Goal: Task Accomplishment & Management: Manage account settings

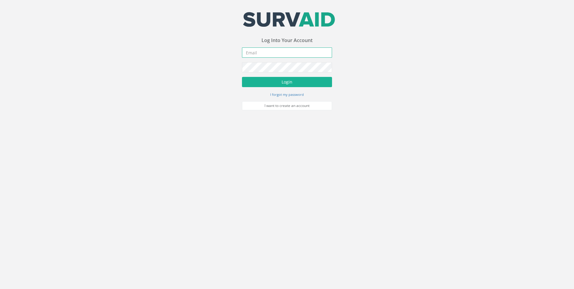
click at [250, 53] on input "email" at bounding box center [287, 52] width 90 height 10
type input "[EMAIL_ADDRESS][DOMAIN_NAME]"
click at [242, 77] on button "Login" at bounding box center [287, 82] width 90 height 10
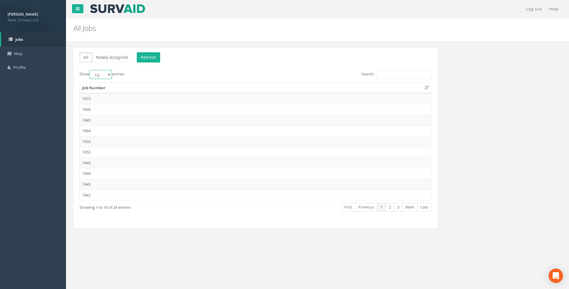
click at [108, 74] on select "10 25 50 100" at bounding box center [100, 74] width 22 height 9
select select "100"
click at [90, 70] on select "10 25 50 100" at bounding box center [100, 74] width 22 height 9
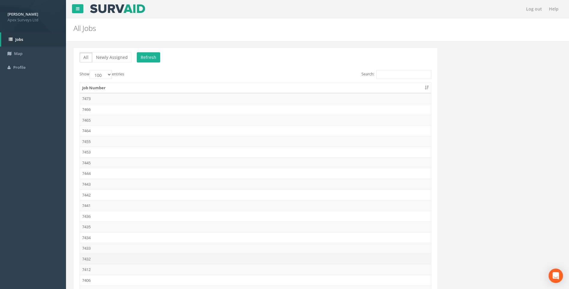
click at [87, 259] on td "7432" at bounding box center [255, 258] width 351 height 11
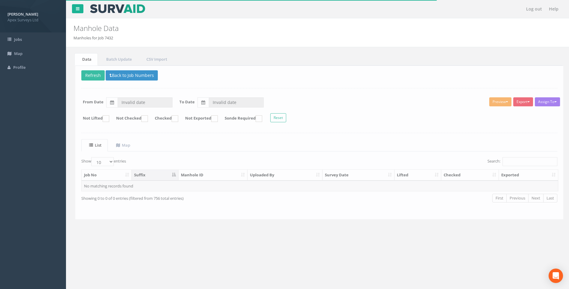
type input "[DATE]"
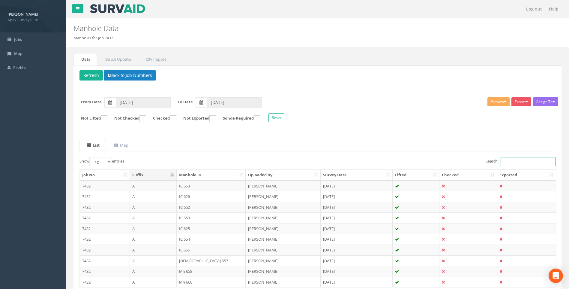
click at [515, 163] on input "Search:" at bounding box center [528, 161] width 55 height 9
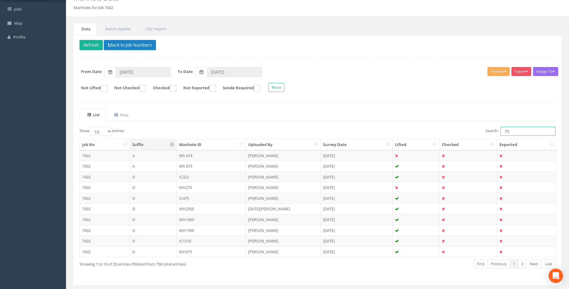
scroll to position [46, 0]
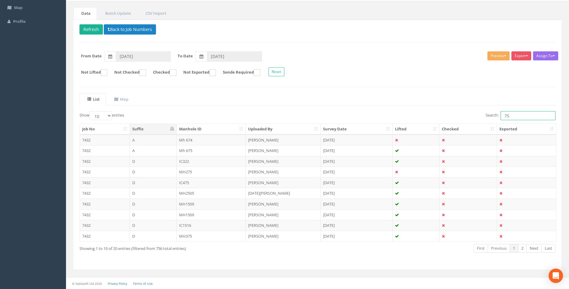
type input "75"
click at [110, 114] on select "10 25 50 100" at bounding box center [100, 115] width 22 height 9
select select "100"
click at [90, 111] on select "10 25 50 100" at bounding box center [100, 115] width 22 height 9
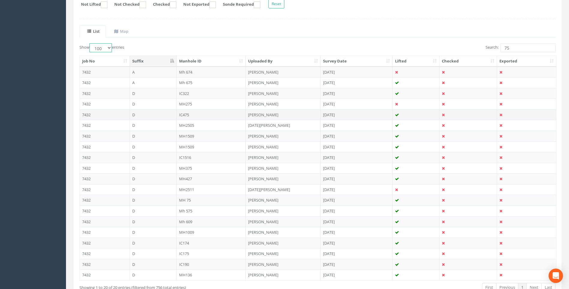
scroll to position [136, 0]
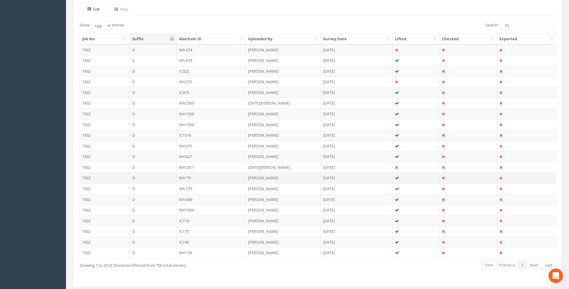
click at [270, 178] on td "[PERSON_NAME]" at bounding box center [283, 177] width 75 height 11
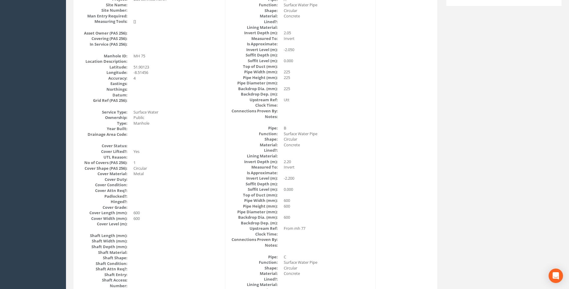
scroll to position [0, 0]
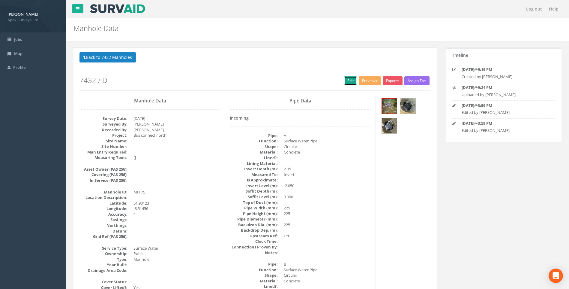
click at [346, 79] on link "Edit" at bounding box center [350, 80] width 13 height 9
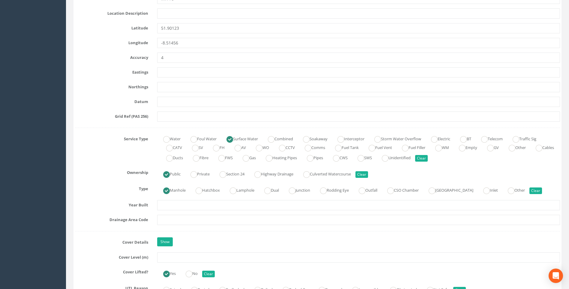
scroll to position [390, 0]
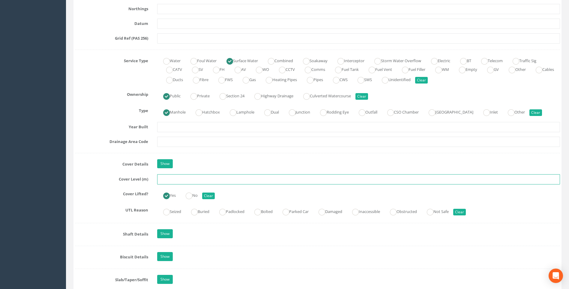
click at [174, 178] on input "text" at bounding box center [358, 179] width 403 height 10
type input "100.03"
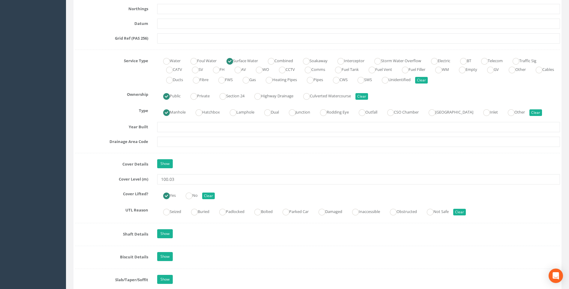
click at [90, 169] on div "Cover Details Show" at bounding box center [317, 164] width 494 height 10
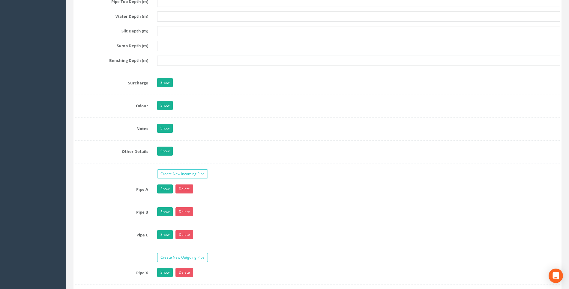
scroll to position [960, 0]
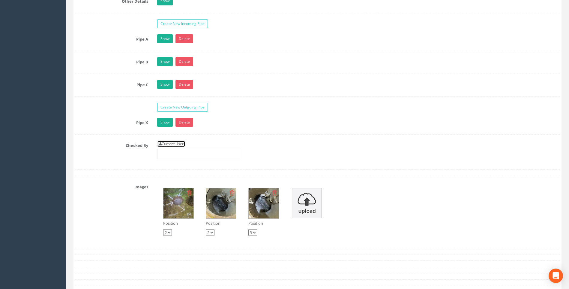
click at [179, 143] on link "Current User" at bounding box center [171, 143] width 28 height 7
type input "[PERSON_NAME]"
click at [101, 151] on div "Checked By Current User [PERSON_NAME]" at bounding box center [317, 151] width 494 height 23
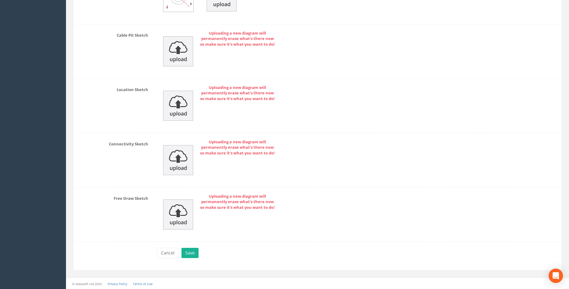
scroll to position [1321, 0]
click at [189, 252] on button "Save" at bounding box center [189, 252] width 17 height 10
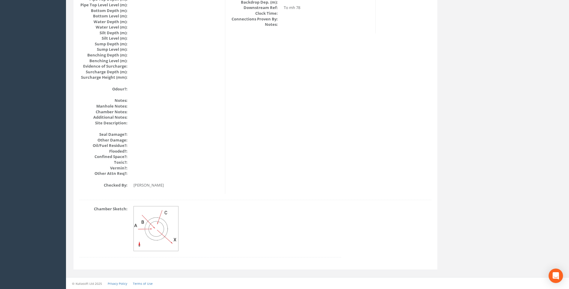
scroll to position [637, 0]
click at [412, 231] on div "Chamber Sketch:" at bounding box center [255, 234] width 361 height 57
